Goal: Task Accomplishment & Management: Manage account settings

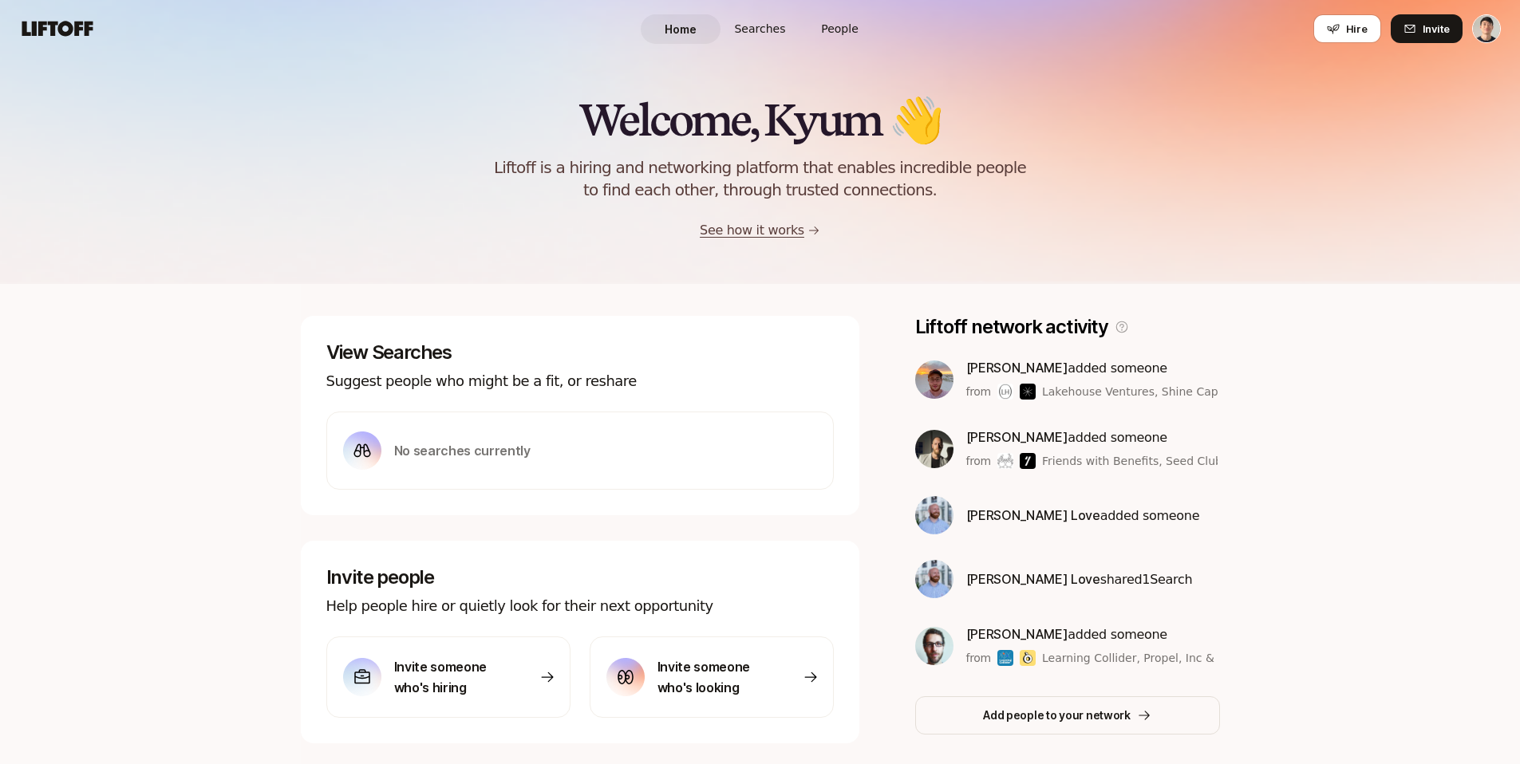
click at [775, 24] on span "Searches" at bounding box center [759, 29] width 51 height 17
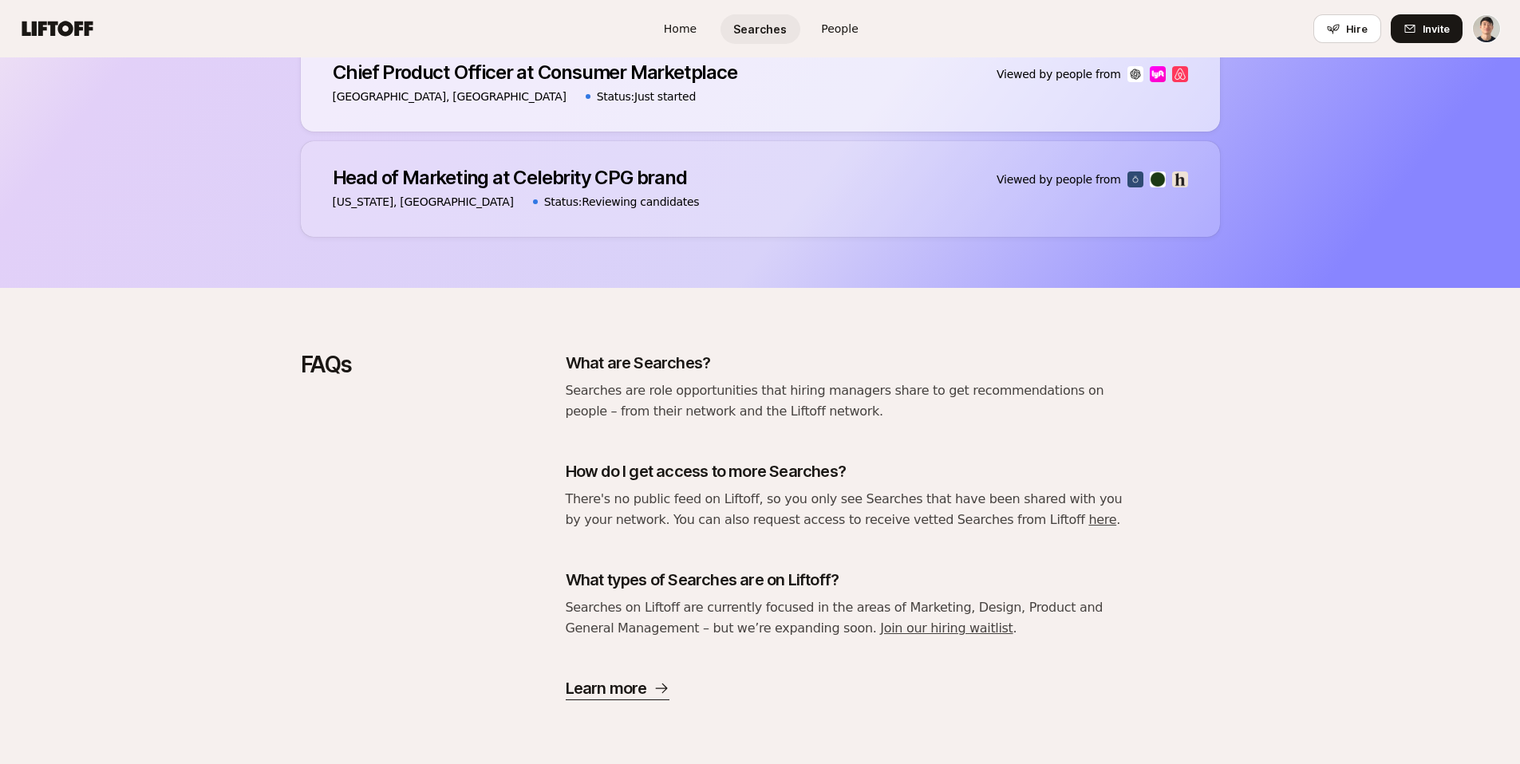
scroll to position [740, 0]
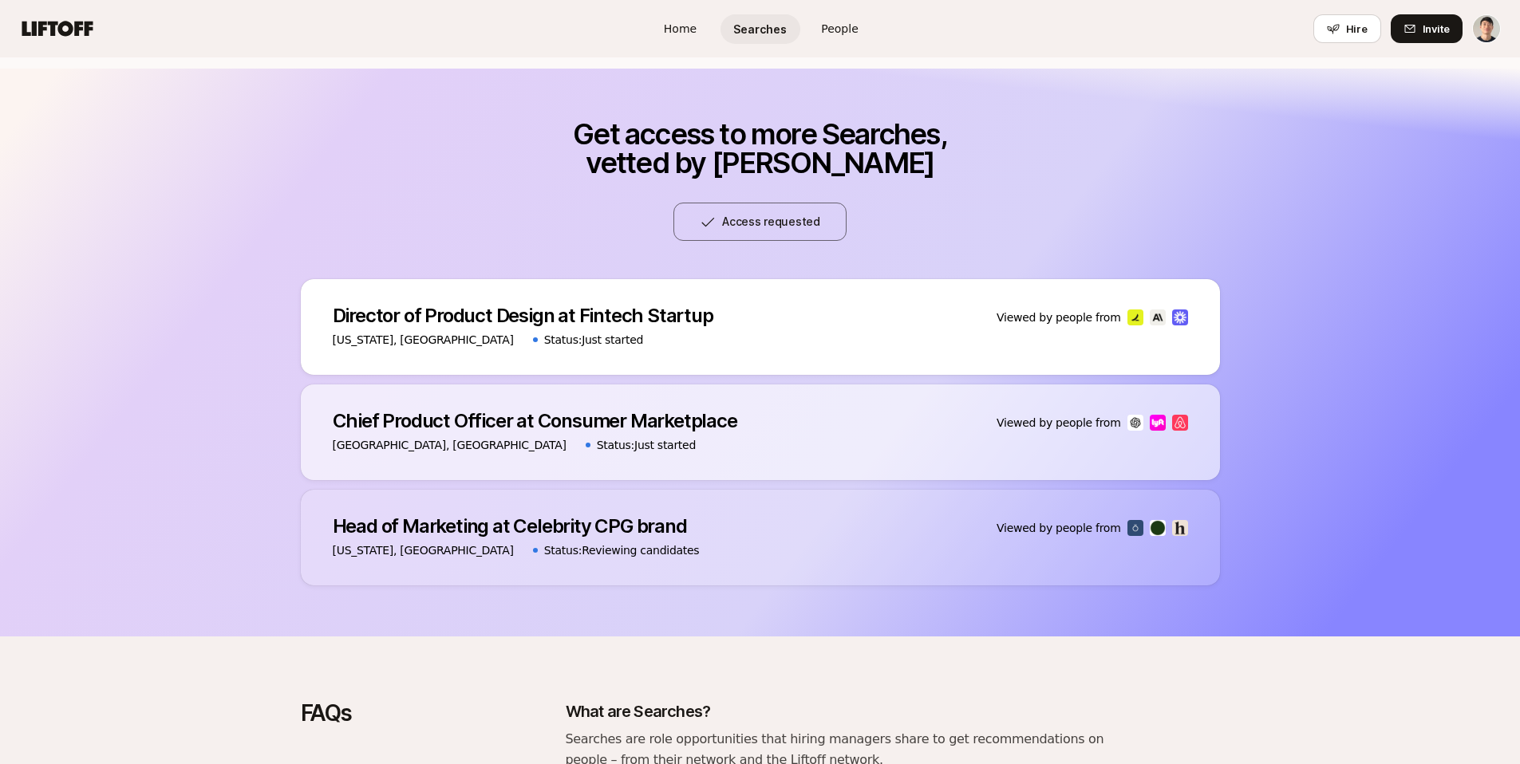
click at [662, 530] on p "Head of Marketing at Celebrity CPG brand" at bounding box center [516, 526] width 367 height 22
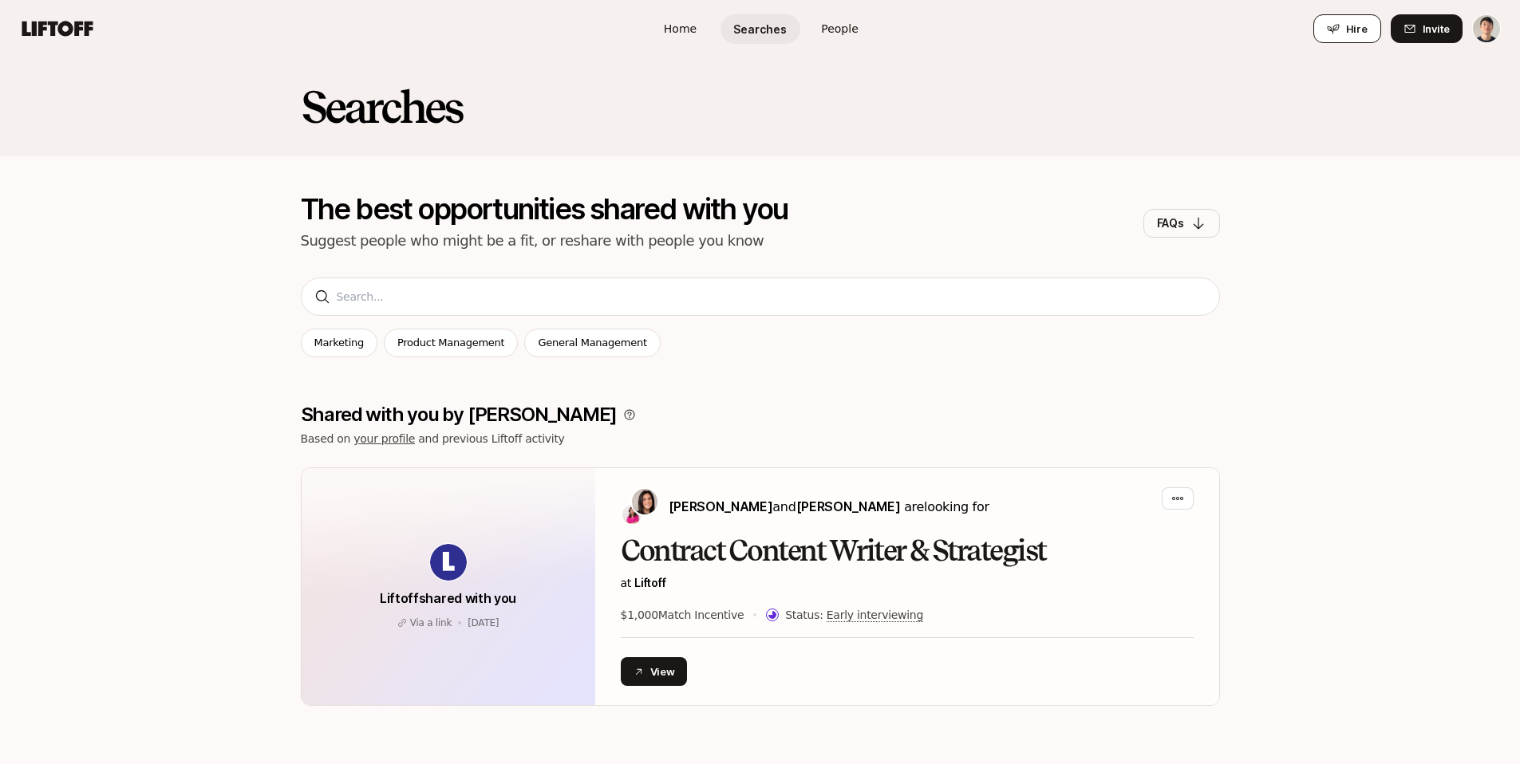
click at [1331, 31] on icon at bounding box center [1333, 28] width 13 height 13
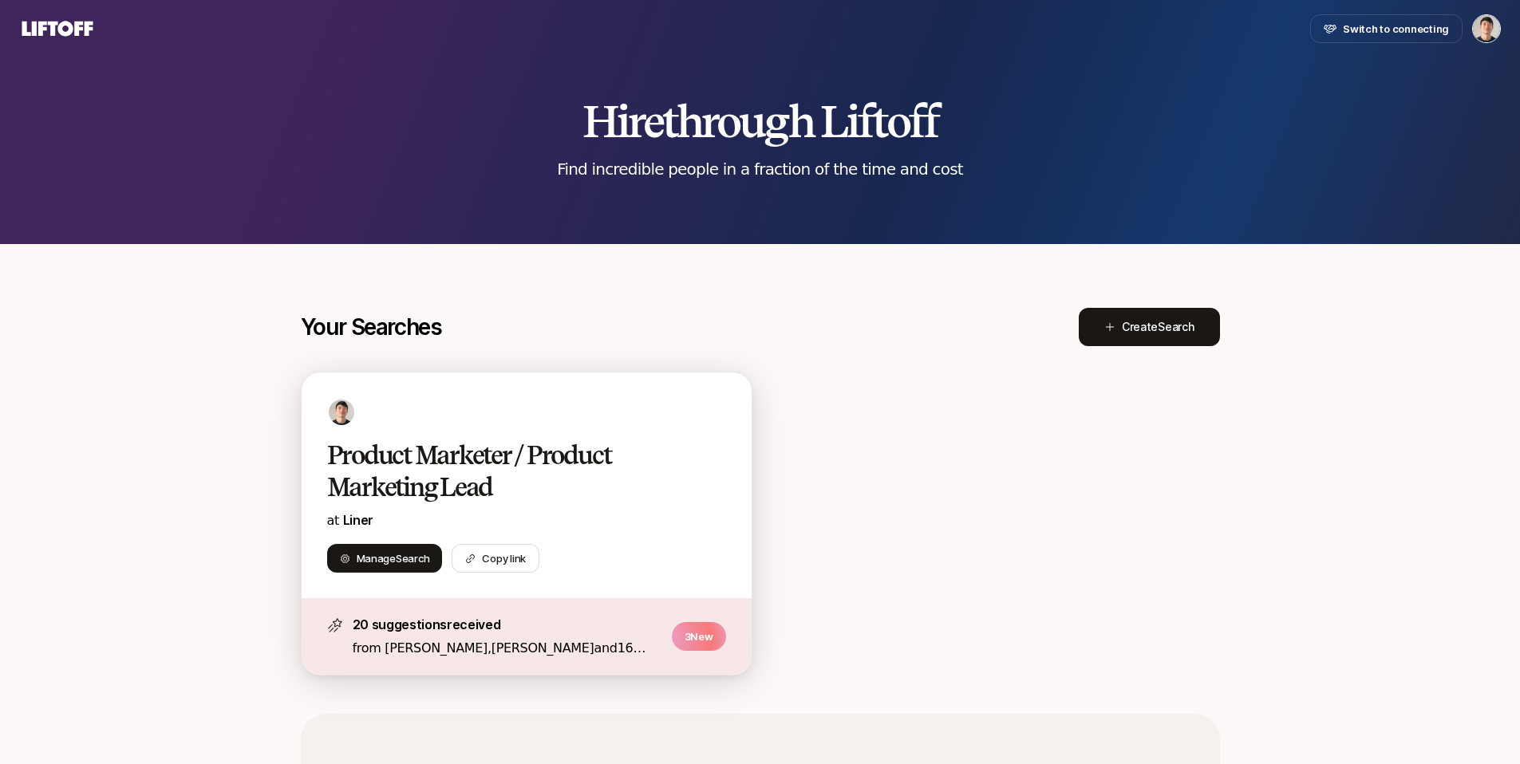
click at [485, 452] on h2 "Product Marketer / Product Marketing Lead" at bounding box center [509, 472] width 365 height 64
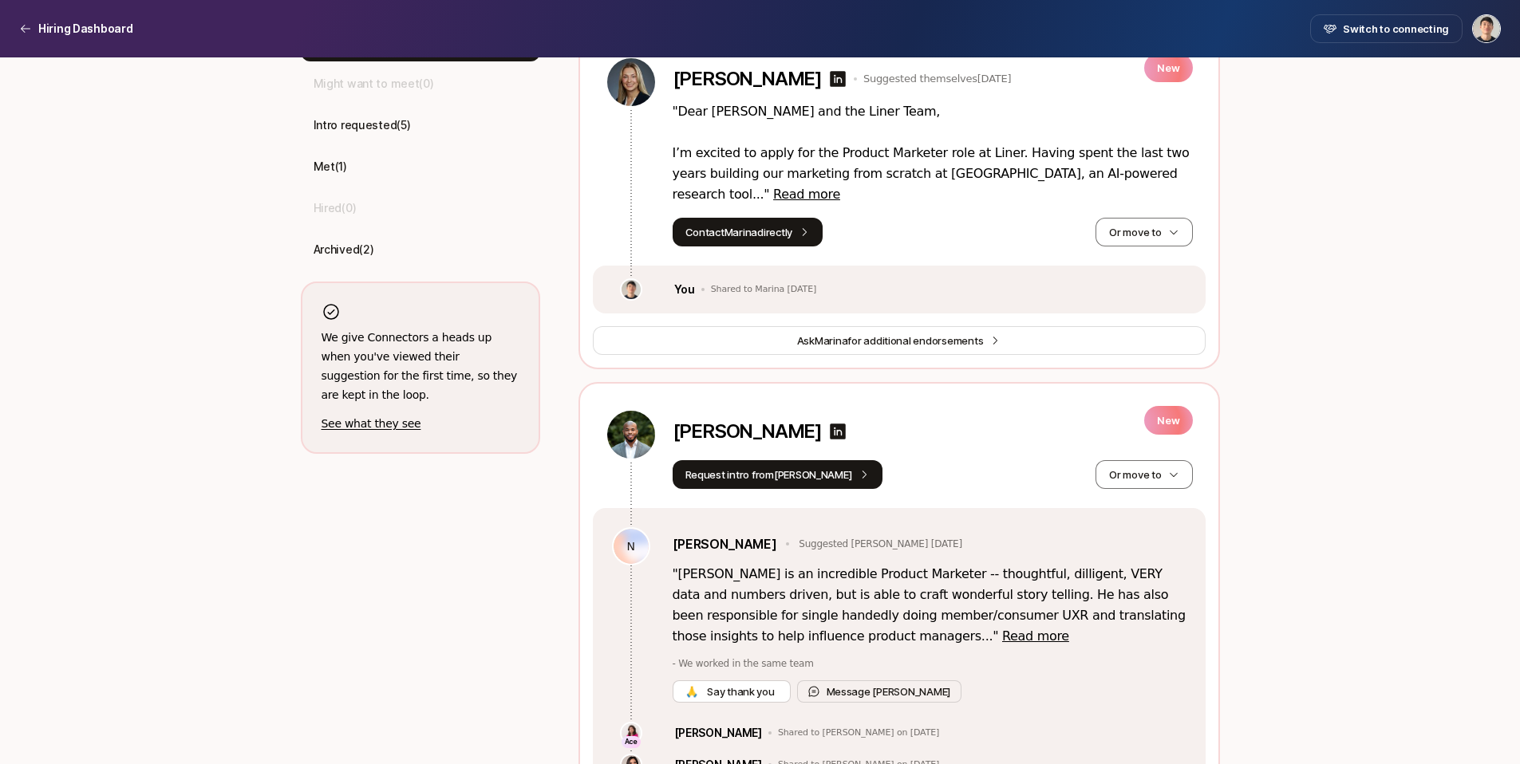
scroll to position [368, 0]
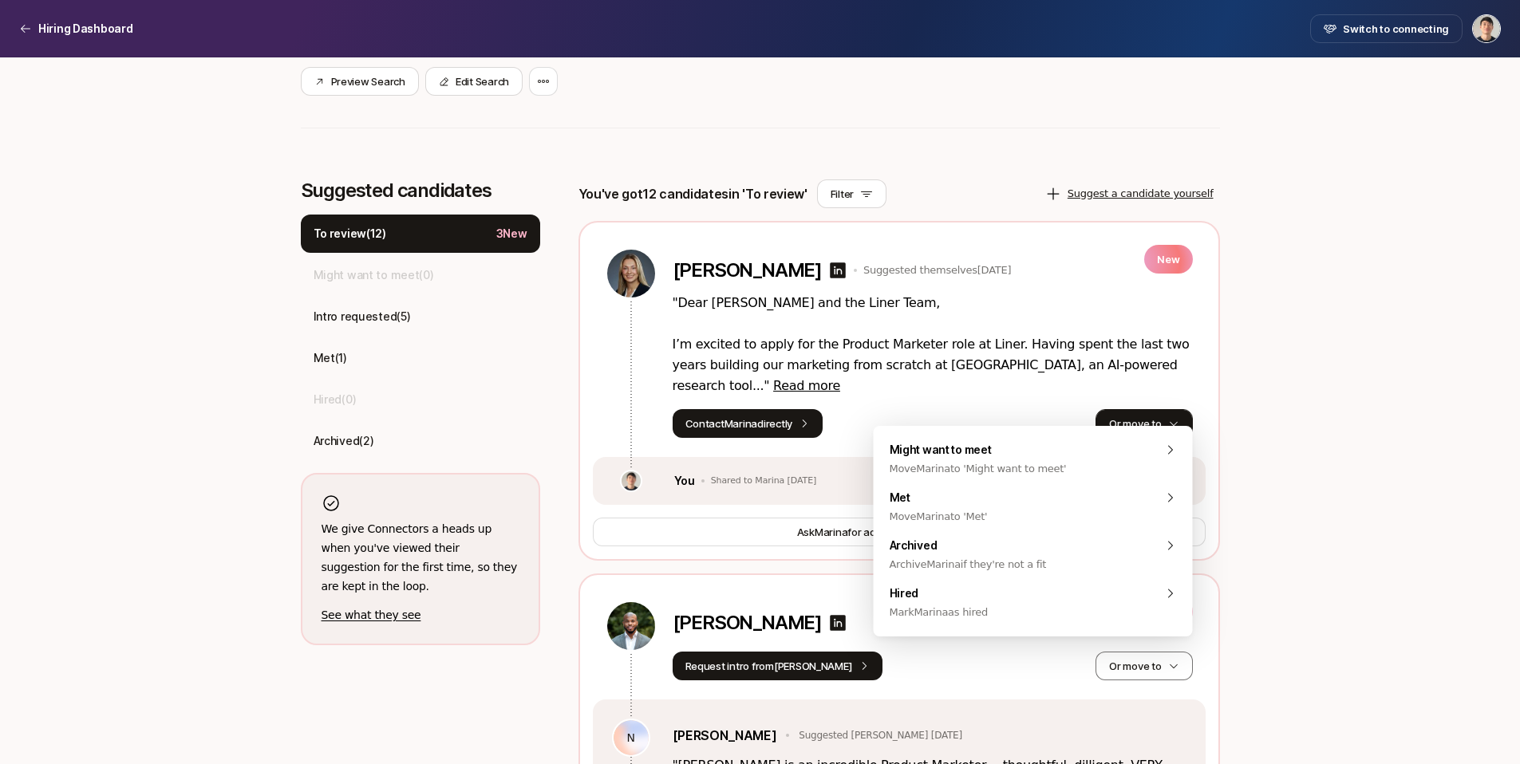
click at [1157, 414] on button "Or move to" at bounding box center [1143, 423] width 97 height 29
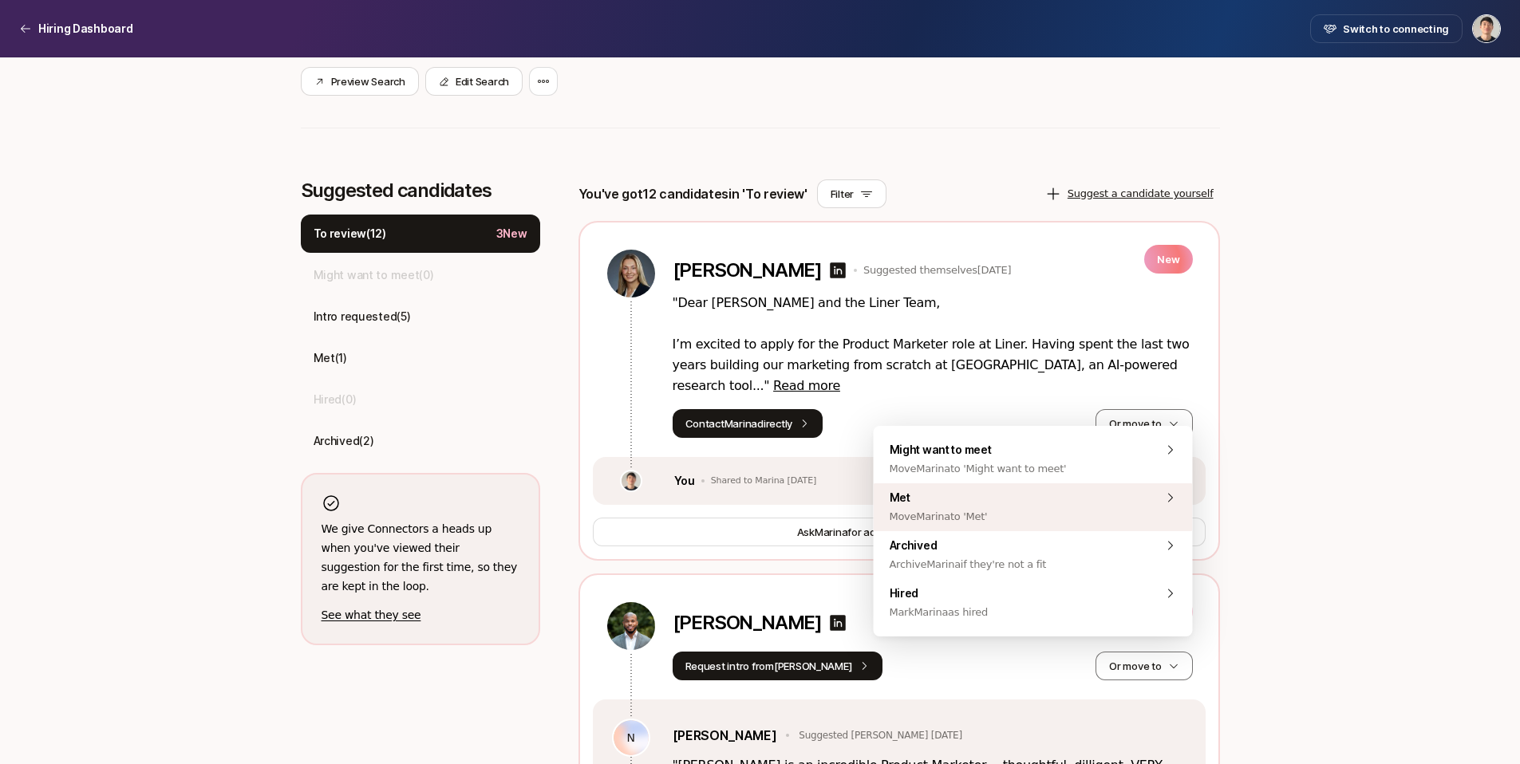
click at [1010, 512] on div "Met Move [PERSON_NAME] to 'Met'" at bounding box center [1033, 507] width 319 height 48
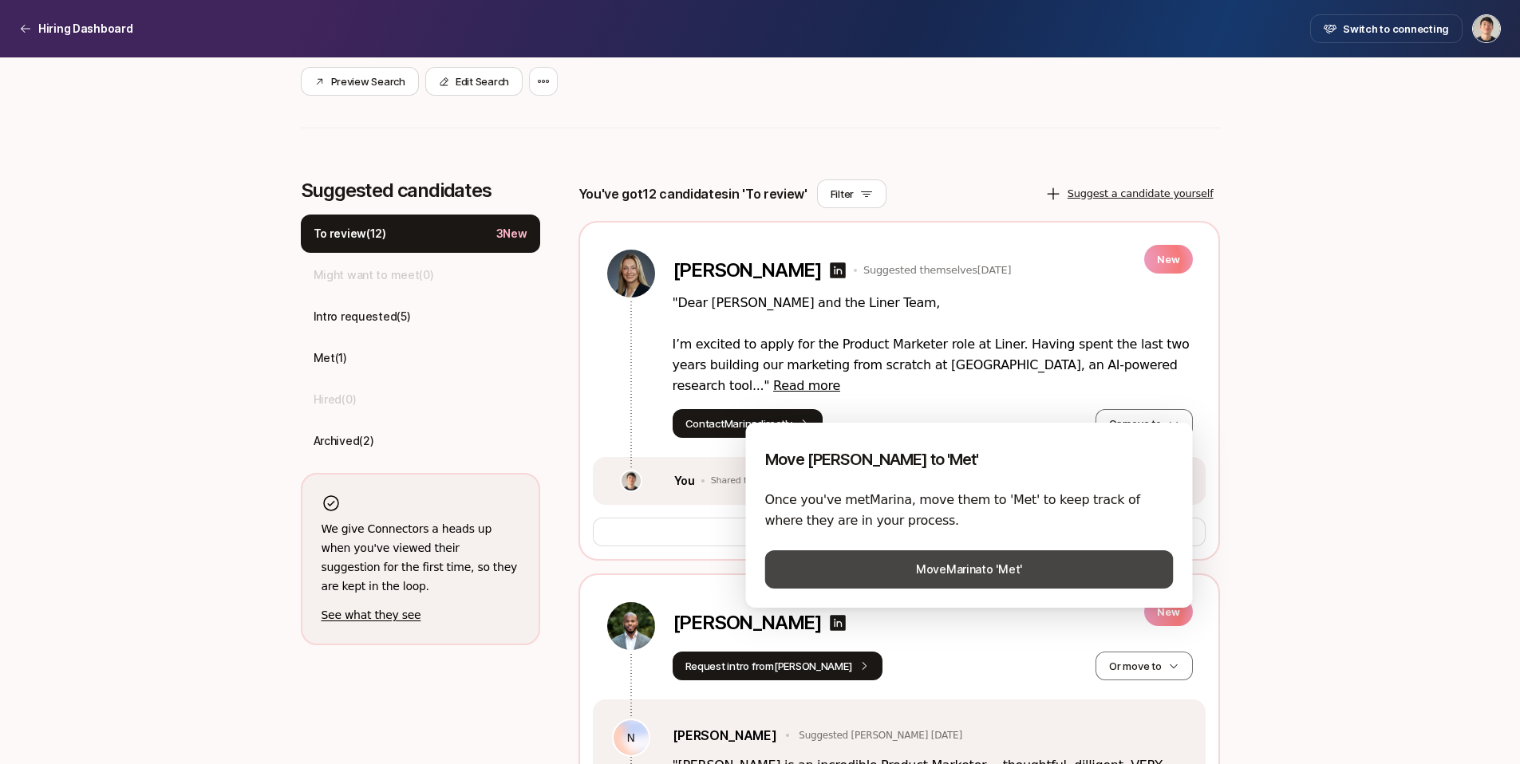
click at [962, 575] on button "Move [PERSON_NAME] to 'Met'" at bounding box center [969, 569] width 408 height 38
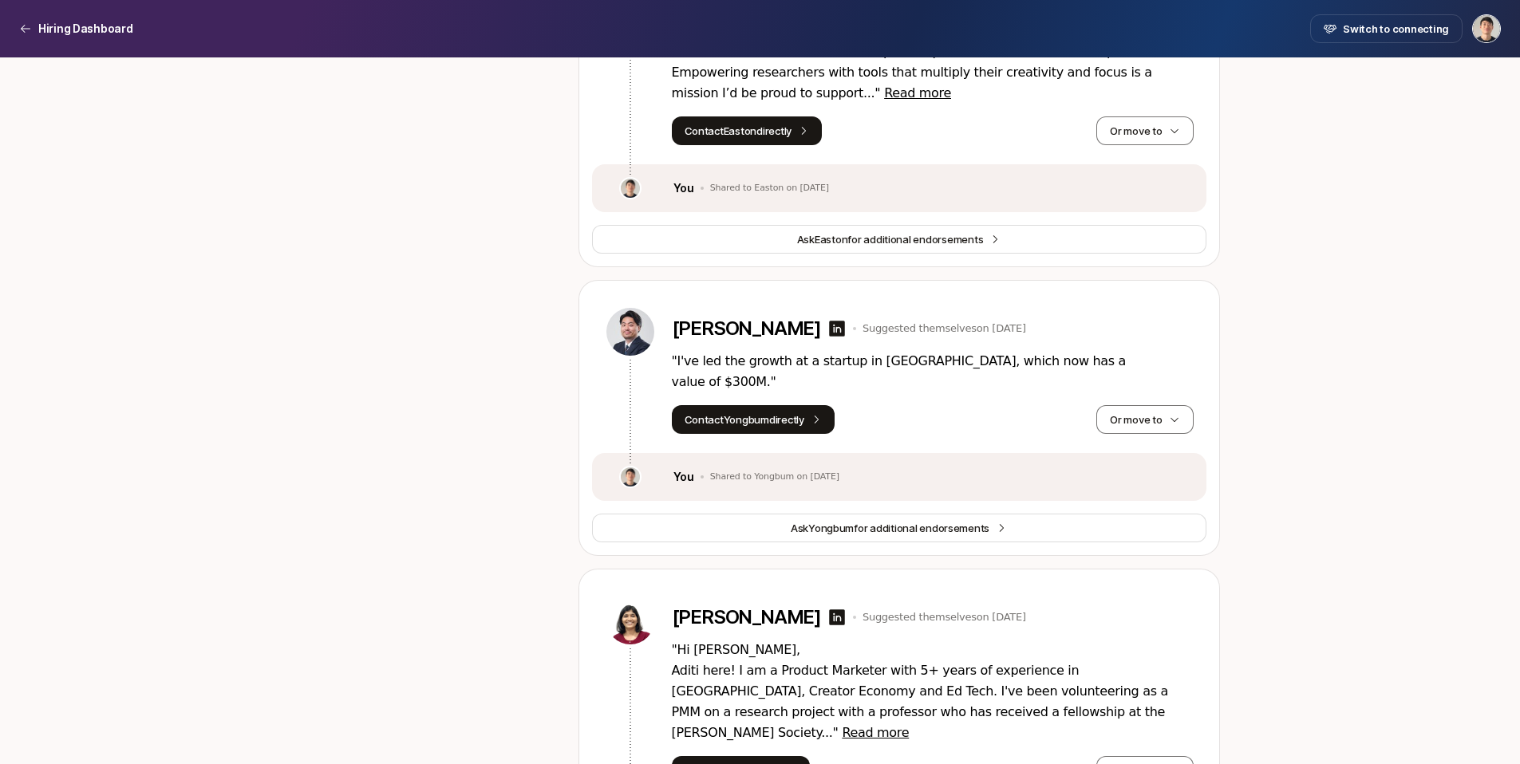
scroll to position [3594, 0]
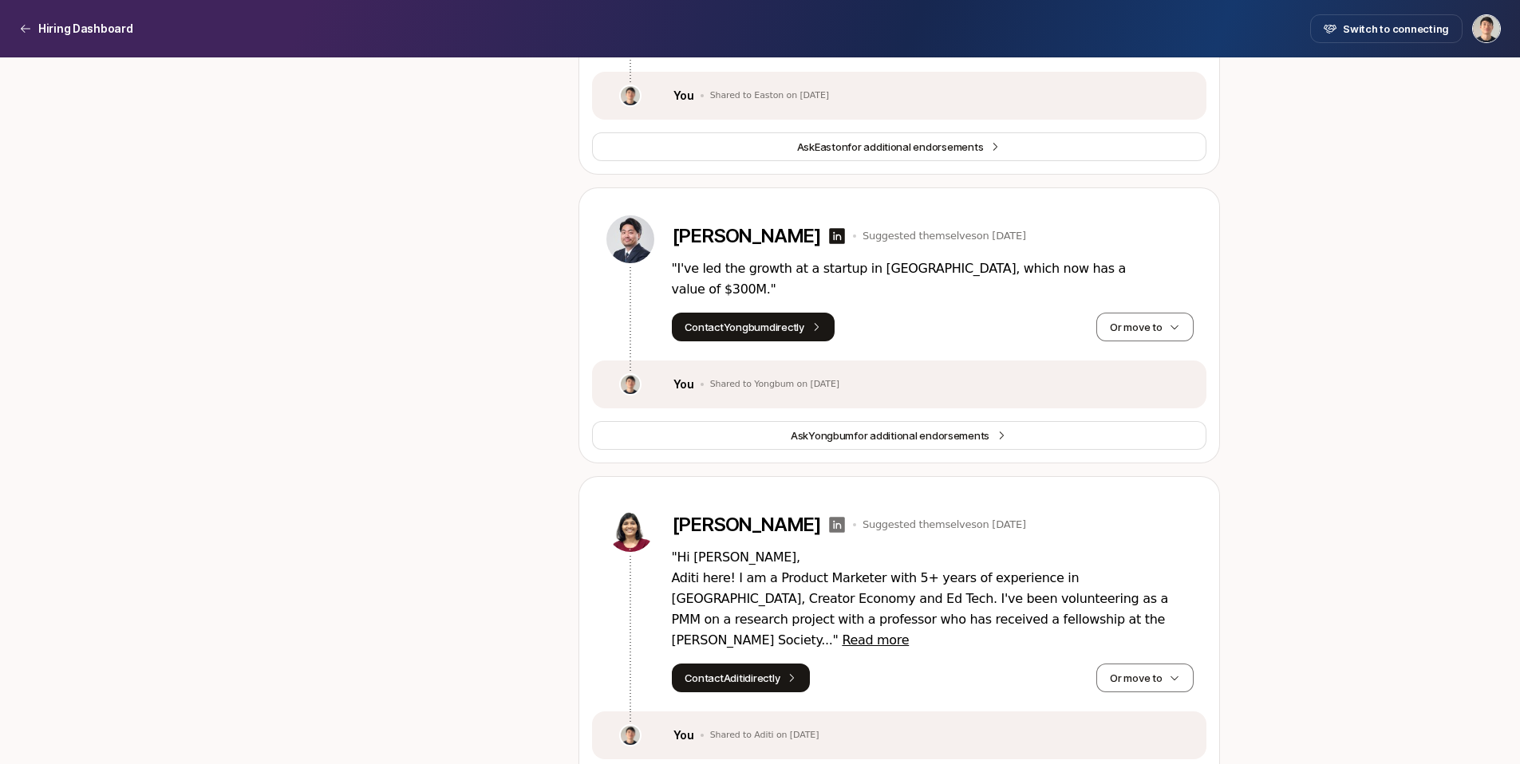
click at [829, 517] on icon at bounding box center [837, 525] width 16 height 16
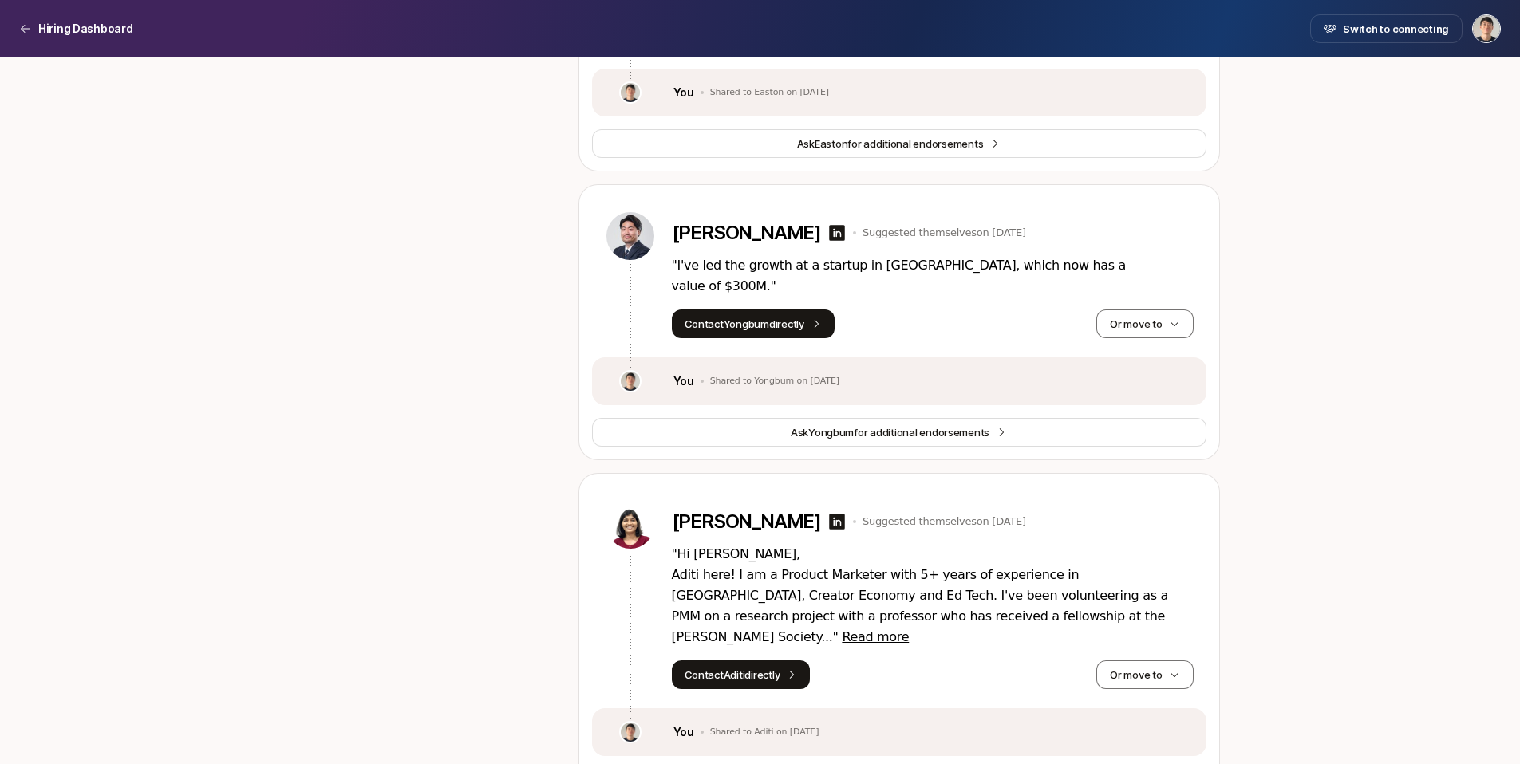
scroll to position [3591, 0]
